Goal: Navigation & Orientation: Find specific page/section

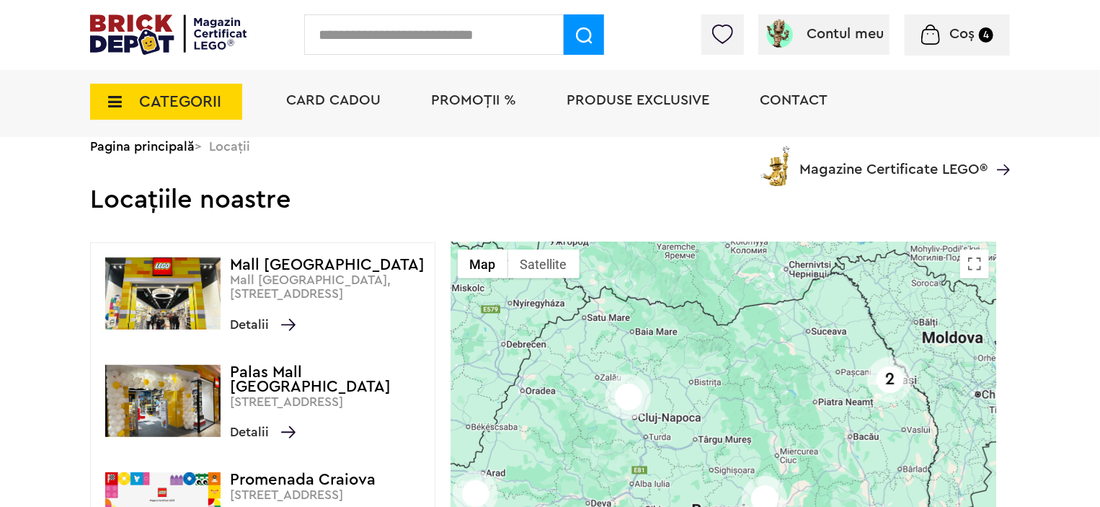
scroll to position [216, 0]
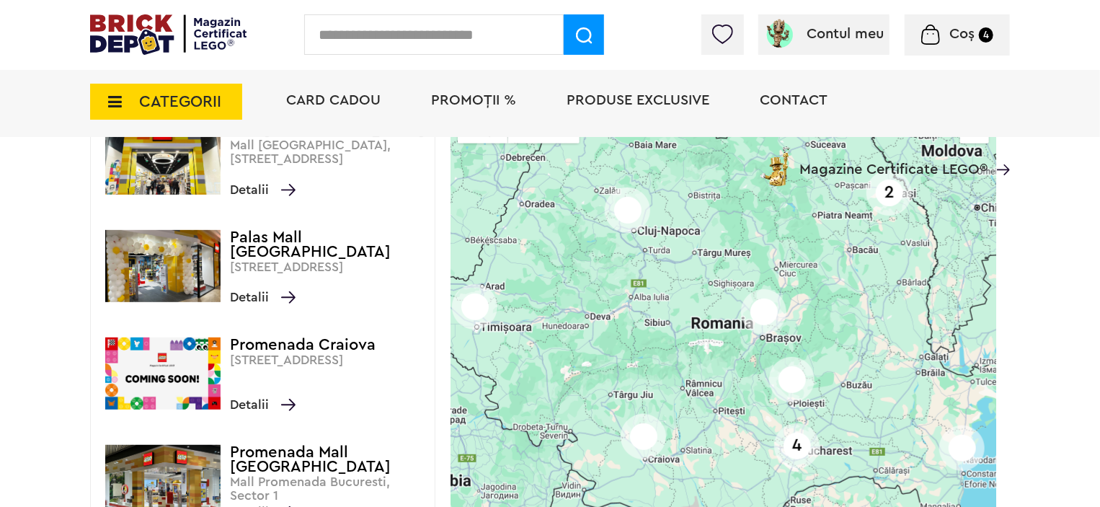
drag, startPoint x: 740, startPoint y: 256, endPoint x: 728, endPoint y: 210, distance: 47.6
click at [728, 210] on div "2 4" at bounding box center [724, 360] width 546 height 507
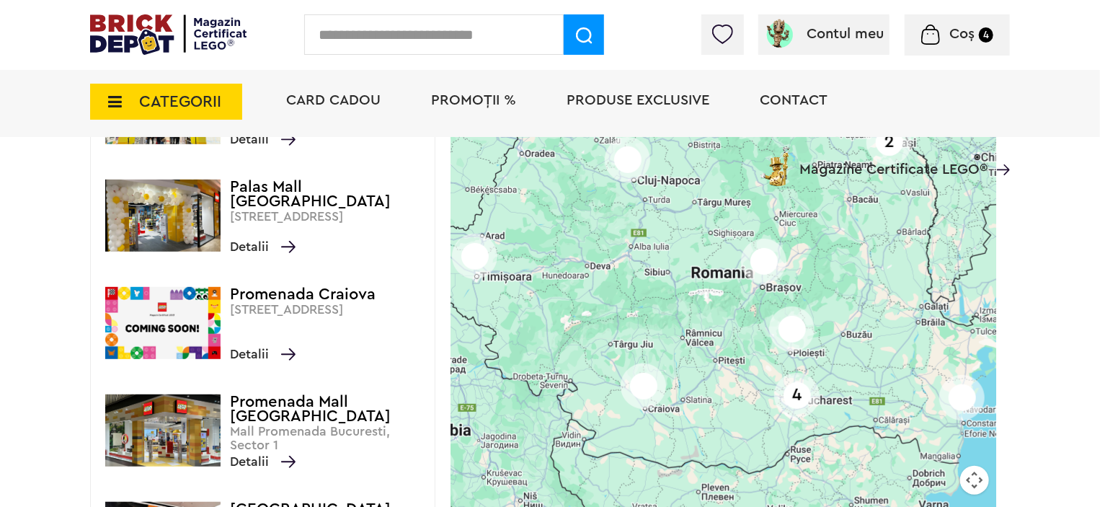
scroll to position [288, 0]
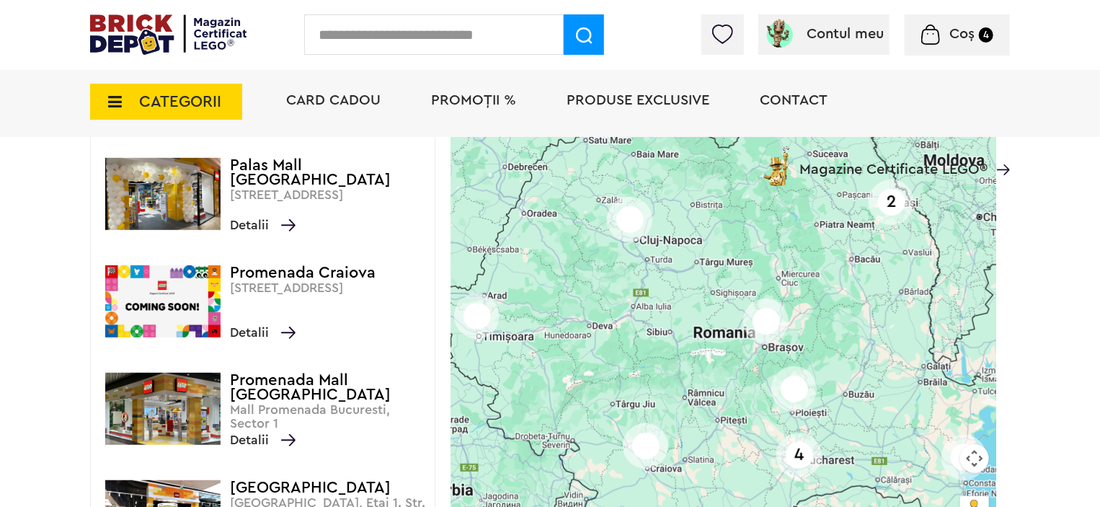
drag, startPoint x: 859, startPoint y: 241, endPoint x: 859, endPoint y: 332, distance: 90.1
click at [859, 332] on div "2 4" at bounding box center [724, 288] width 546 height 507
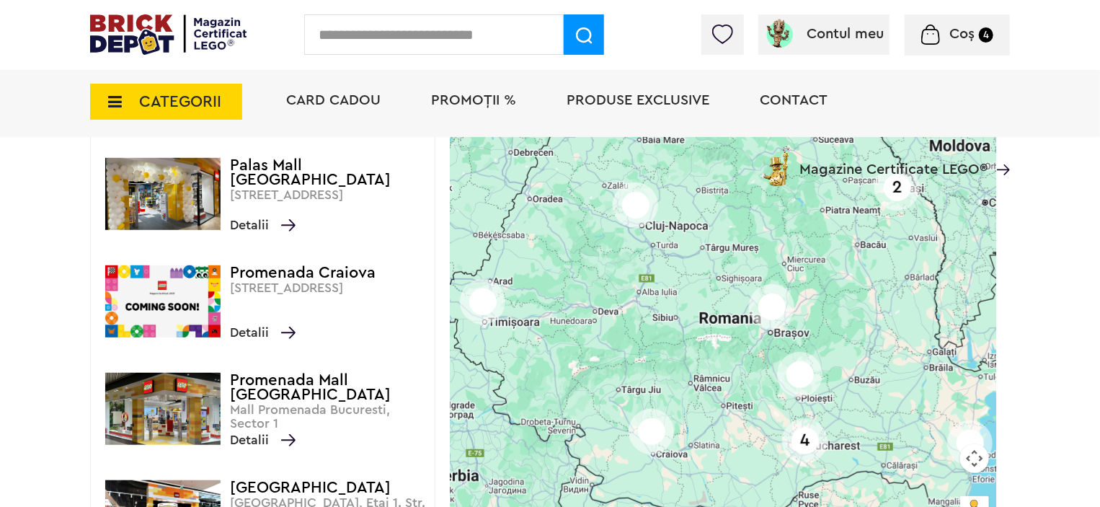
drag, startPoint x: 686, startPoint y: 284, endPoint x: 691, endPoint y: 273, distance: 11.6
click at [691, 273] on div "2 4" at bounding box center [724, 288] width 546 height 507
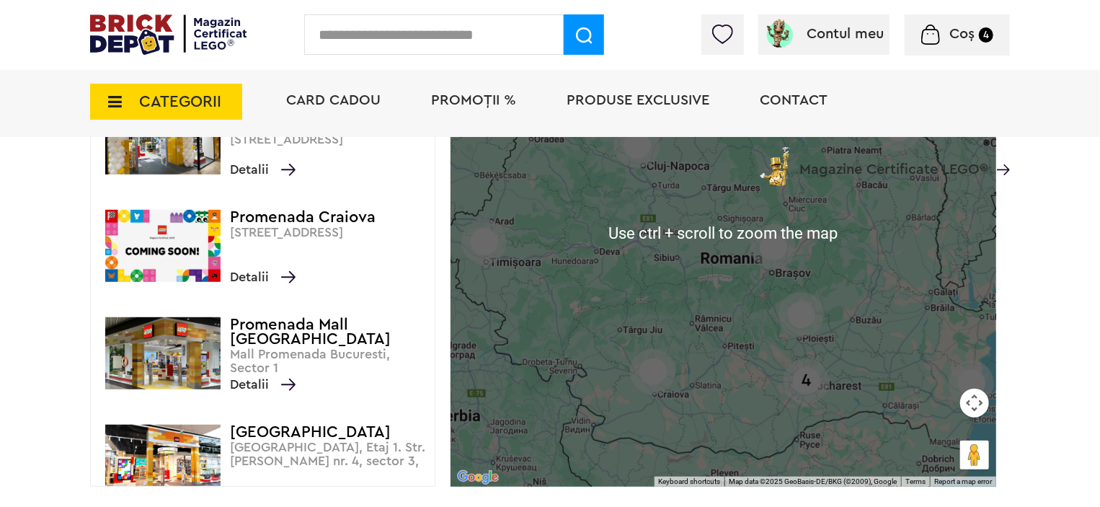
scroll to position [360, 0]
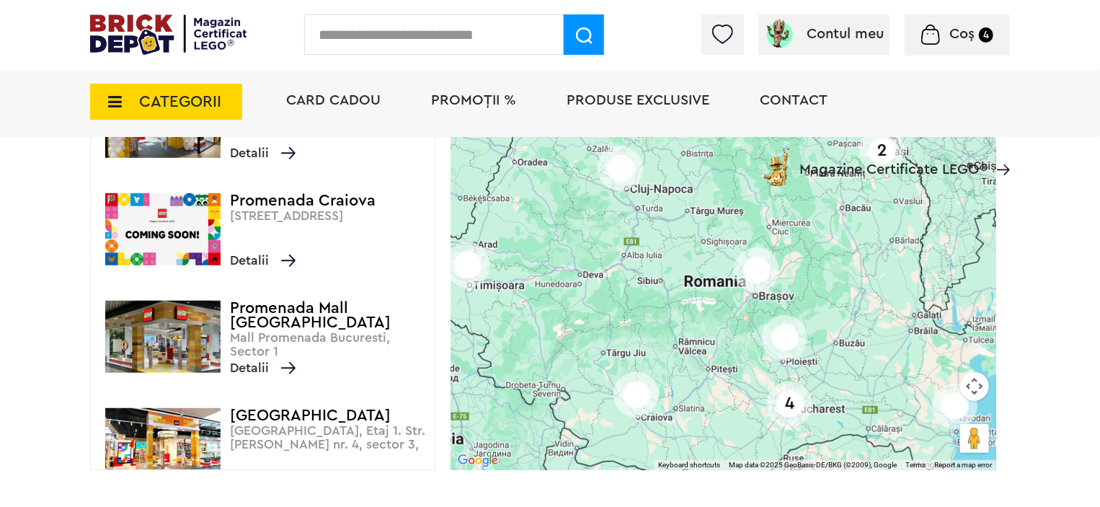
drag, startPoint x: 870, startPoint y: 291, endPoint x: 850, endPoint y: 334, distance: 47.1
click at [850, 334] on div "2 4" at bounding box center [724, 216] width 546 height 507
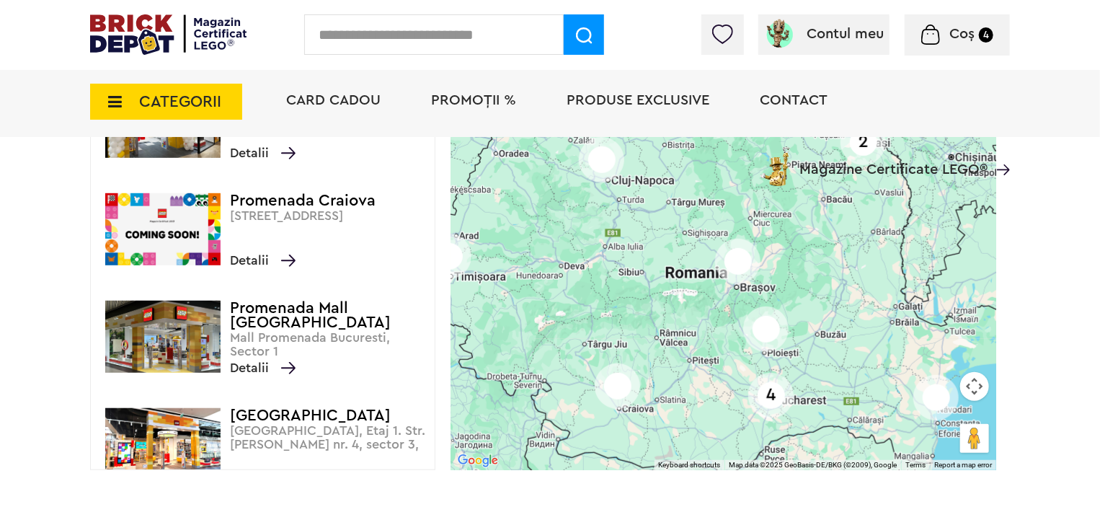
drag, startPoint x: 843, startPoint y: 296, endPoint x: 821, endPoint y: 283, distance: 25.5
click at [821, 283] on div "2 4" at bounding box center [724, 216] width 546 height 507
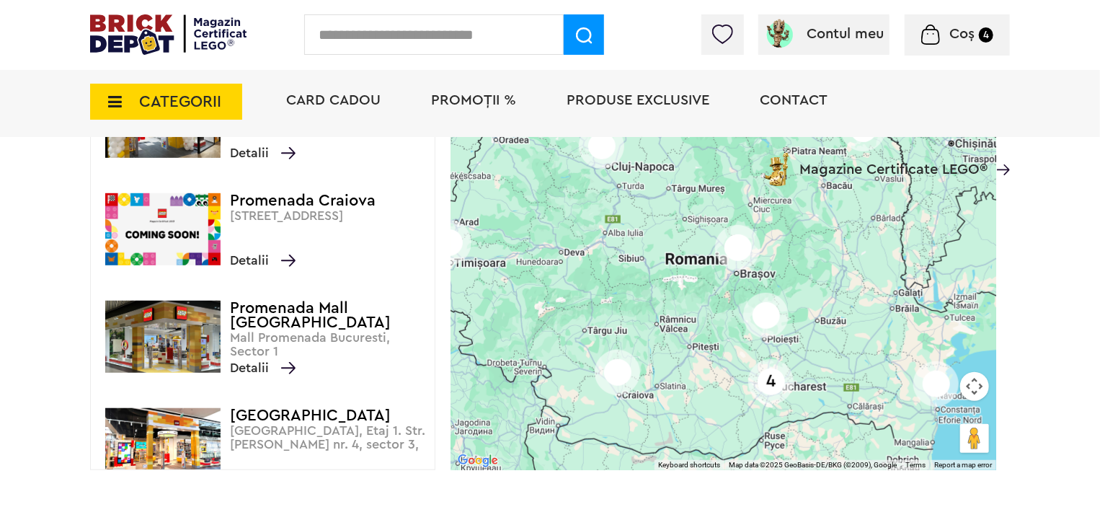
click at [801, 342] on div "2 4" at bounding box center [724, 216] width 546 height 507
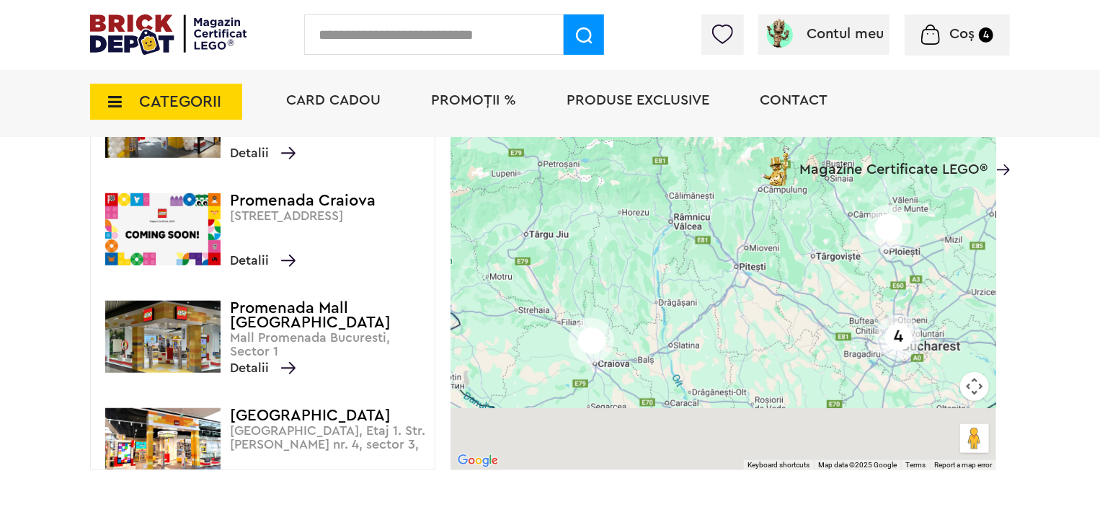
drag, startPoint x: 801, startPoint y: 342, endPoint x: 962, endPoint y: 261, distance: 180.2
click at [962, 261] on div "4" at bounding box center [724, 216] width 546 height 507
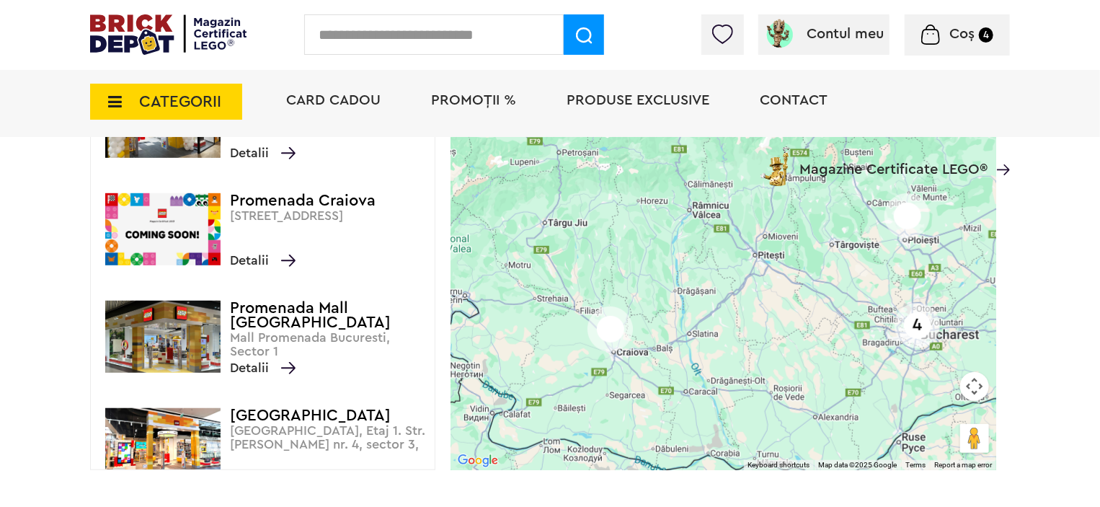
click at [280, 193] on h4 "Promenada Craiova" at bounding box center [329, 200] width 198 height 14
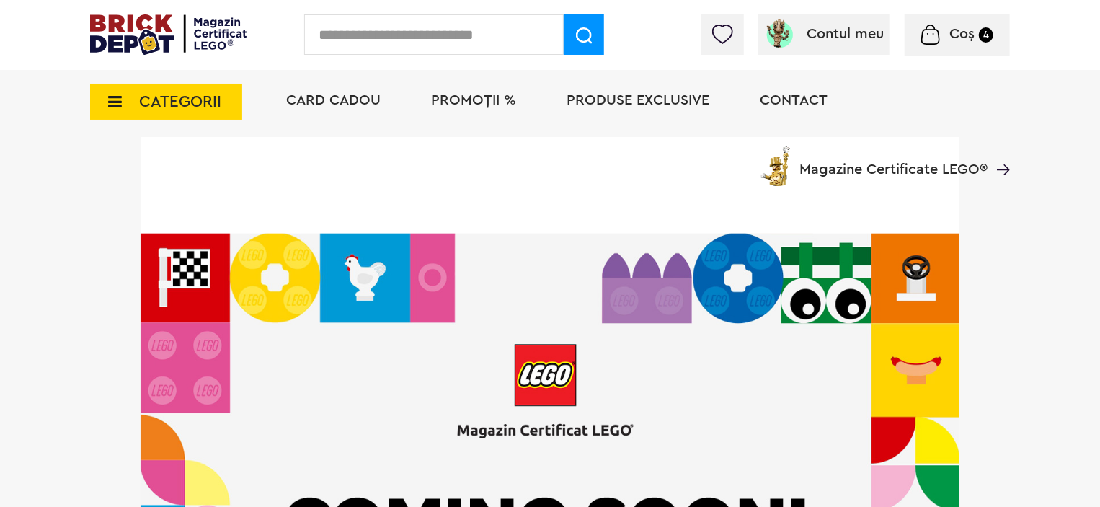
scroll to position [829, 0]
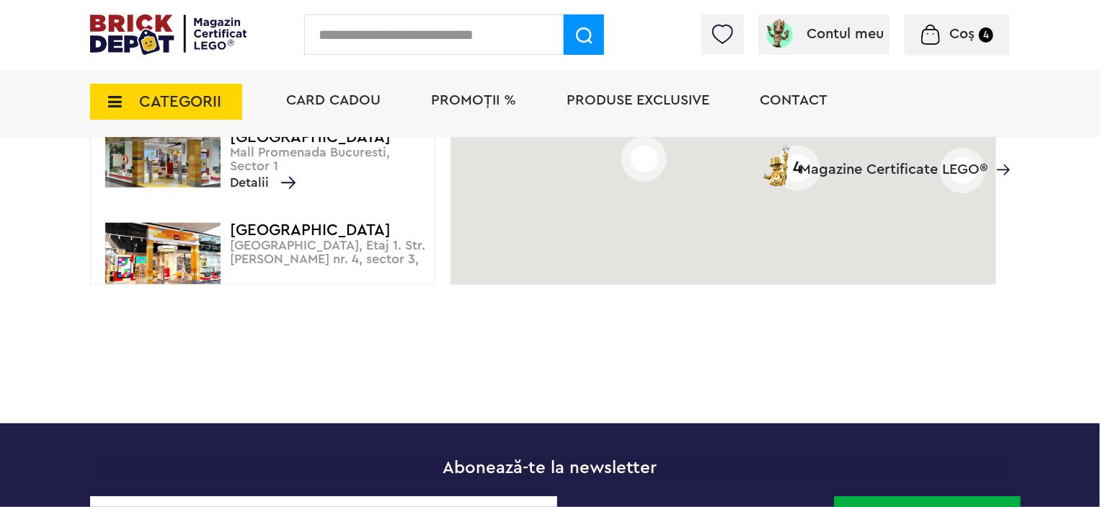
scroll to position [577, 0]
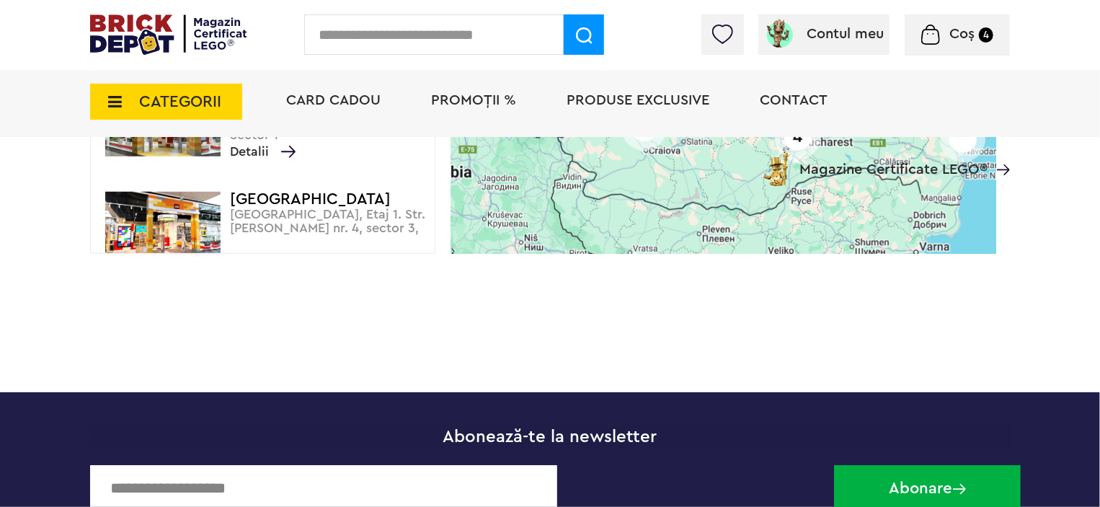
click at [285, 206] on h4 "ParkLake Shopping Center" at bounding box center [329, 199] width 198 height 14
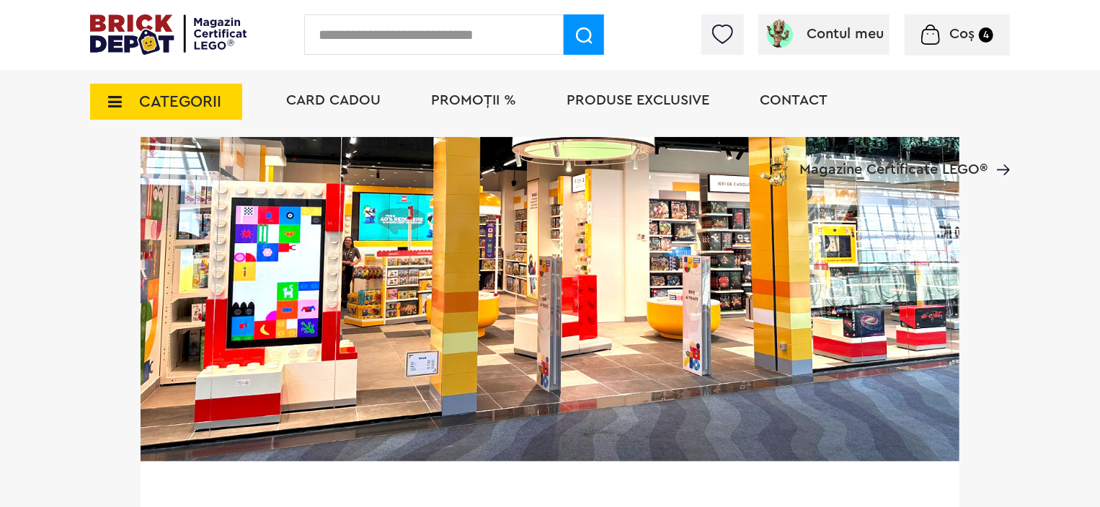
scroll to position [937, 0]
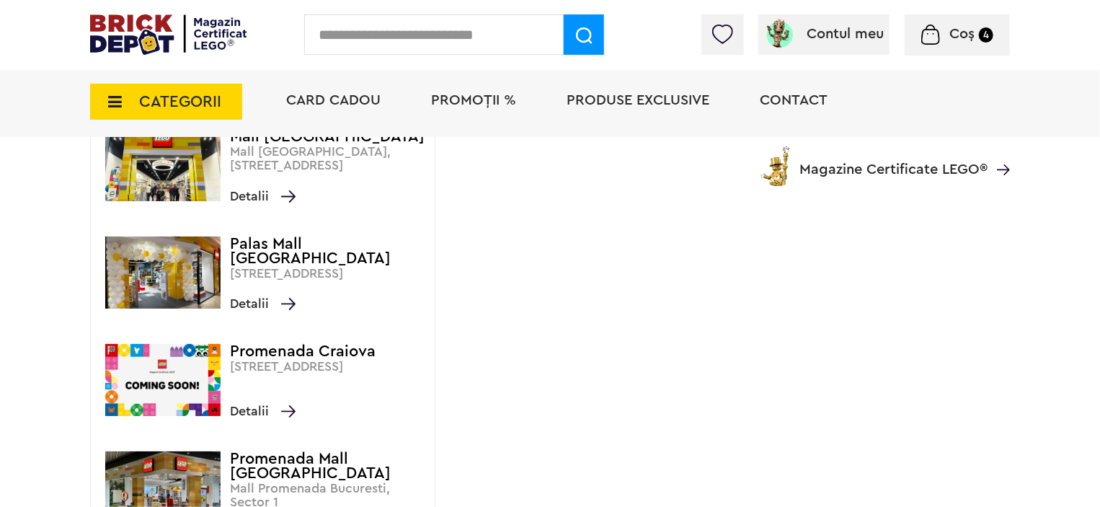
scroll to position [111, 0]
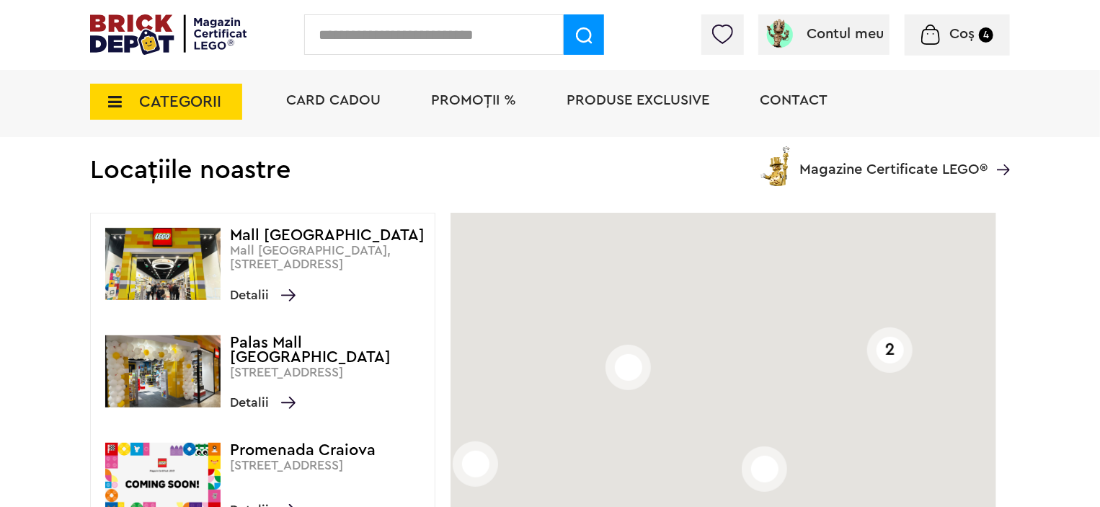
click at [337, 259] on p "Mall [GEOGRAPHIC_DATA], [STREET_ADDRESS]" at bounding box center [329, 258] width 198 height 28
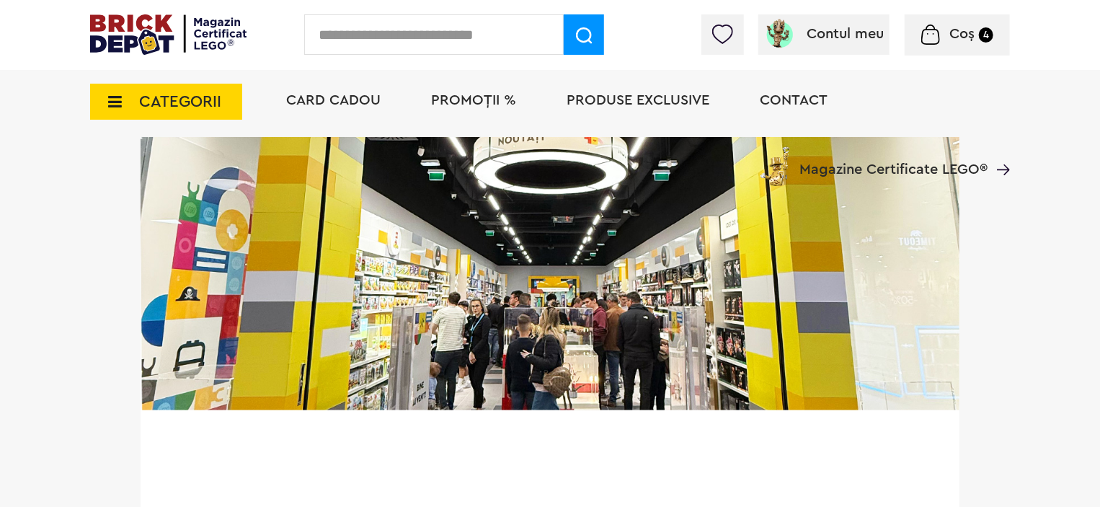
scroll to position [937, 0]
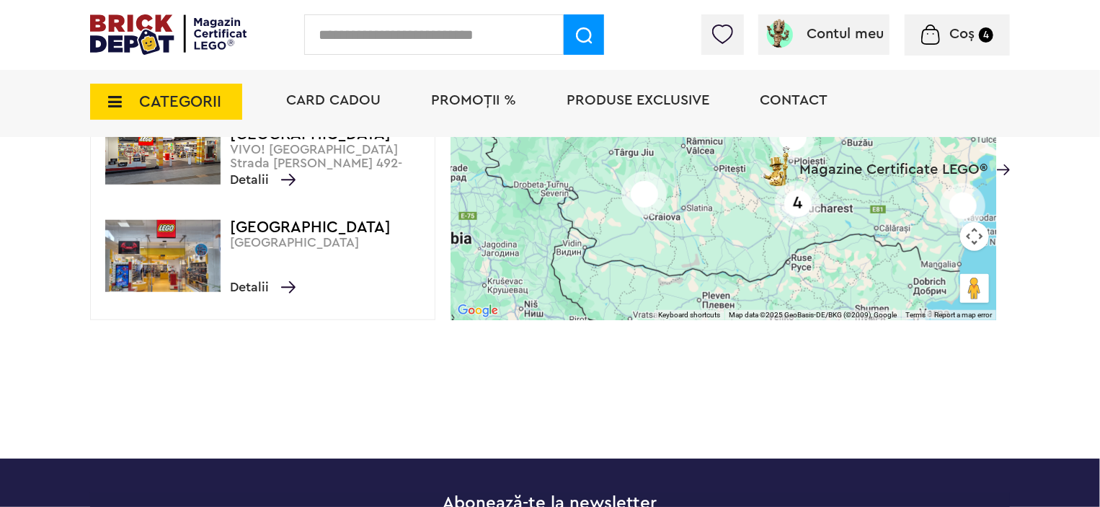
scroll to position [582, 0]
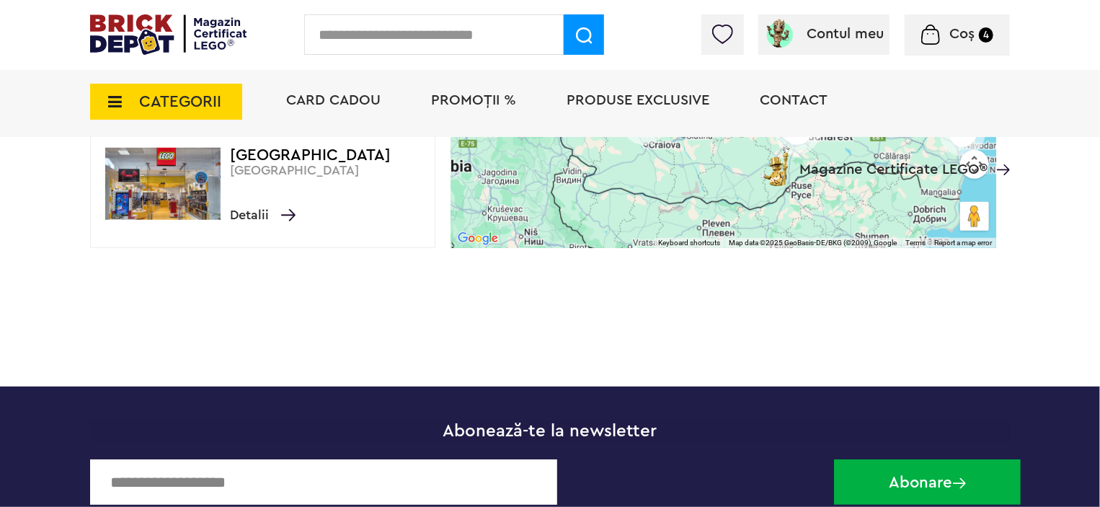
click at [330, 159] on div "Card Cadou PROMOȚII % Produse exclusive Contact Magazine Certificate LEGO®" at bounding box center [641, 126] width 738 height 119
click at [170, 189] on img at bounding box center [162, 184] width 115 height 72
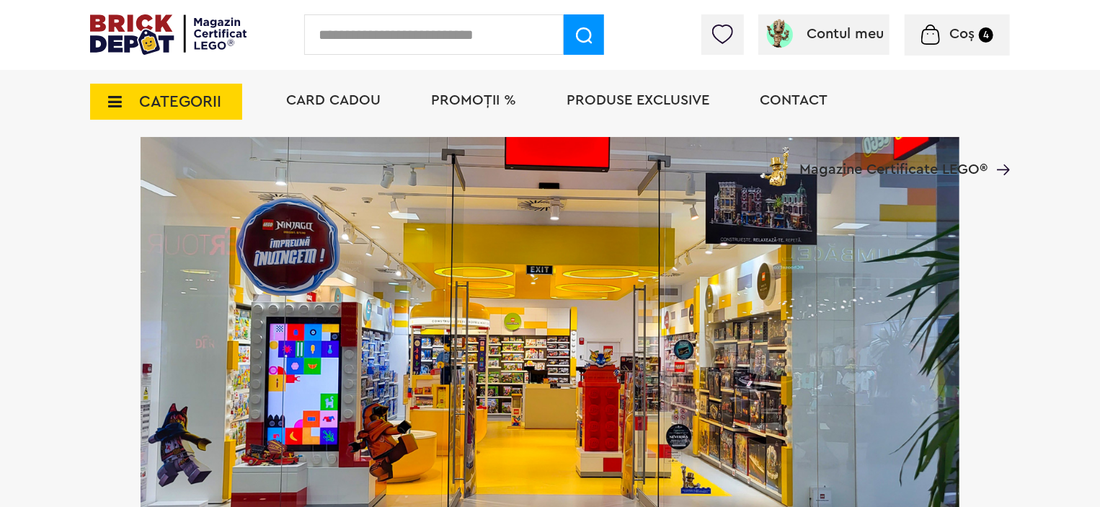
scroll to position [865, 0]
